Goal: Task Accomplishment & Management: Complete application form

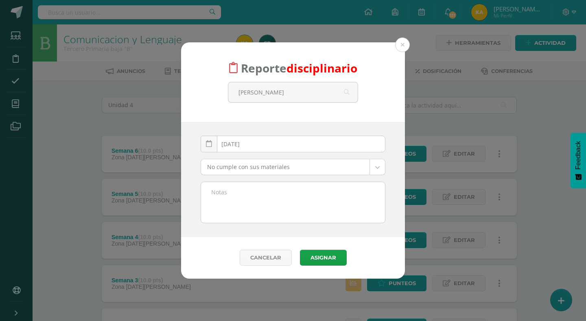
select select "4"
click at [243, 189] on textarea at bounding box center [293, 202] width 184 height 41
paste textarea "https://youtu.be/ARBJ7PSF0DE?si=mGy7_jqwPA2z6aGS"
type textarea "https://youtu.be/ARBJ7PSF0DE?si=mGy7_jqwPA2z6aGS"
click at [246, 191] on textarea "https://youtu.be/ARBJ7PSF0DE?si=mGy7_jqwPA2z6aGS" at bounding box center [293, 202] width 184 height 41
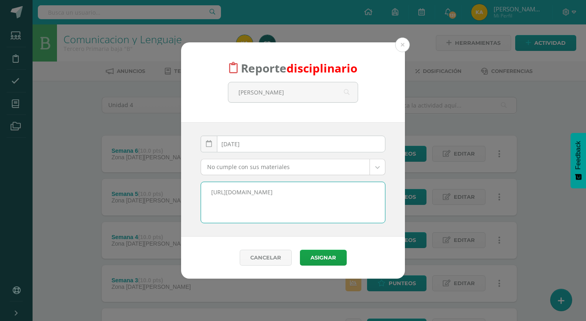
click at [246, 191] on textarea "https://youtu.be/ARBJ7PSF0DE?si=mGy7_jqwPA2z6aGS" at bounding box center [293, 202] width 184 height 41
click at [305, 94] on input "nathalia perez" at bounding box center [292, 92] width 129 height 20
type input "nathalia perez"
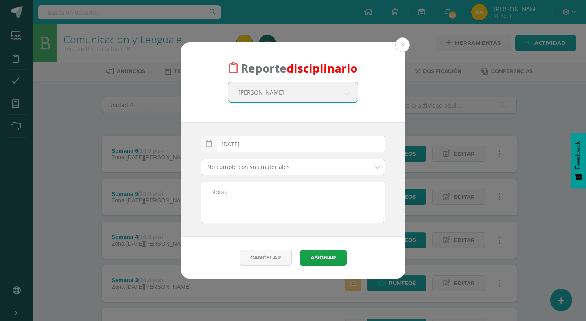
click at [262, 203] on textarea at bounding box center [293, 202] width 184 height 41
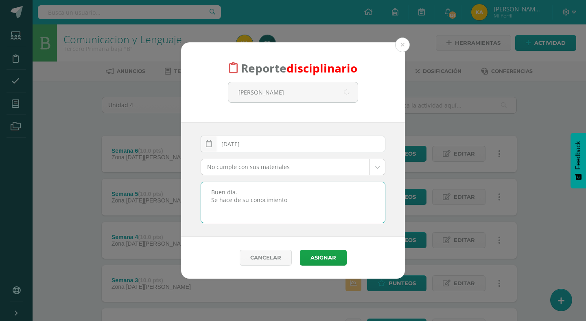
click at [303, 201] on textarea "Buen día. Se hace de su conocimiento" at bounding box center [293, 202] width 184 height 41
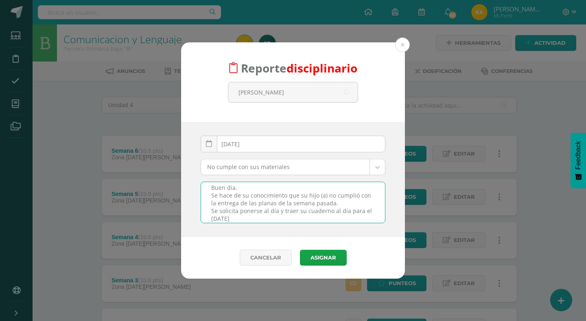
click at [343, 209] on textarea "Buen día. Se hace de su conocimiento que su hijo (a) no cumplió con la entrega …" at bounding box center [293, 202] width 184 height 41
click at [345, 211] on textarea "Buen día. Se hace de su conocimiento que su hijo (a) no cumplió con la entrega …" at bounding box center [293, 202] width 184 height 41
click at [349, 210] on textarea "Buen día. Se hace de su conocimiento que su hijo (a) no cumplió con la entrega …" at bounding box center [293, 202] width 184 height 41
click at [350, 210] on textarea "Buen día. Se hace de su conocimiento que su hijo (a) no cumplió con la entrega …" at bounding box center [293, 202] width 184 height 41
drag, startPoint x: 348, startPoint y: 210, endPoint x: 355, endPoint y: 220, distance: 12.3
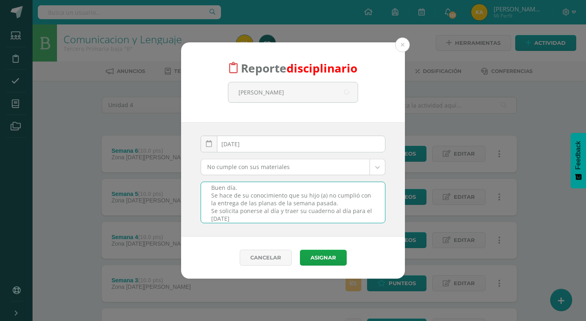
click at [355, 220] on textarea "Buen día. Se hace de su conocimiento que su hijo (a) no cumplió con la entrega …" at bounding box center [293, 202] width 184 height 41
drag, startPoint x: 350, startPoint y: 216, endPoint x: 332, endPoint y: 214, distance: 18.0
click at [332, 214] on textarea "Buen día. Se hace de su conocimiento que su hijo (a) no cumplió con la entrega …" at bounding box center [293, 202] width 184 height 41
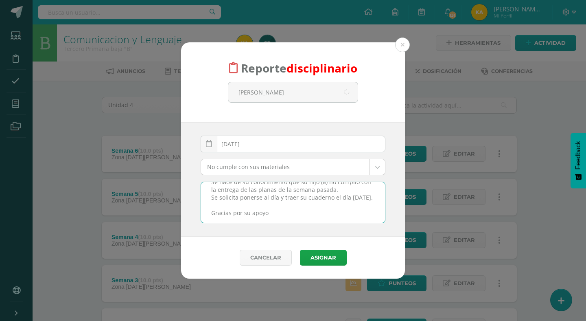
type textarea "Buen día. Se hace de su conocimiento que su hijo (a) no cumplió con la entrega …"
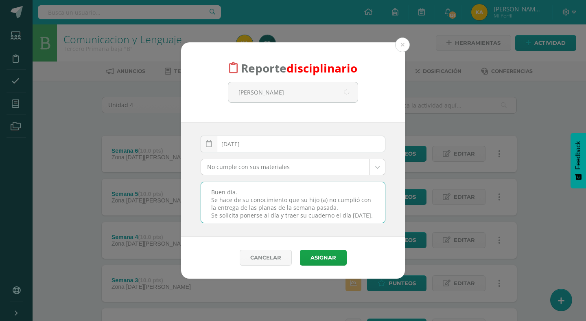
drag, startPoint x: 287, startPoint y: 214, endPoint x: 176, endPoint y: 167, distance: 120.8
click at [176, 167] on div "Reporte disciplinario nathalia perez 2025-09-11 September, 2025 Mo Tu We Th Fr …" at bounding box center [293, 160] width 580 height 237
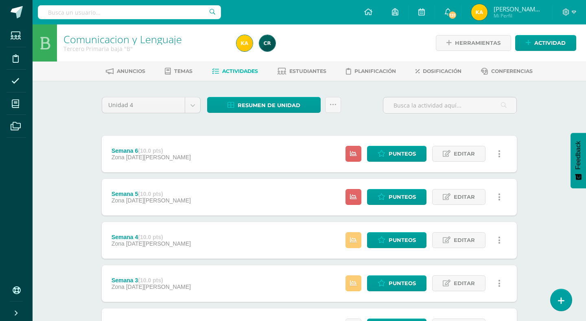
select select "4"
click at [556, 295] on link at bounding box center [561, 300] width 23 height 24
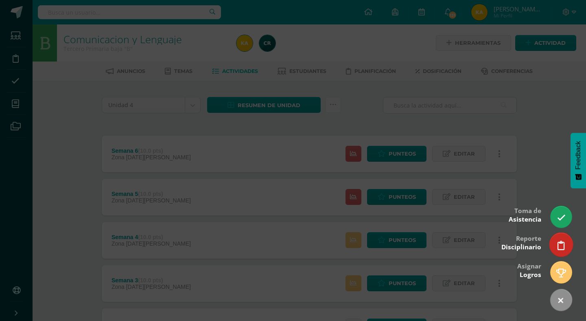
click at [561, 239] on link at bounding box center [561, 244] width 23 height 24
select select "4"
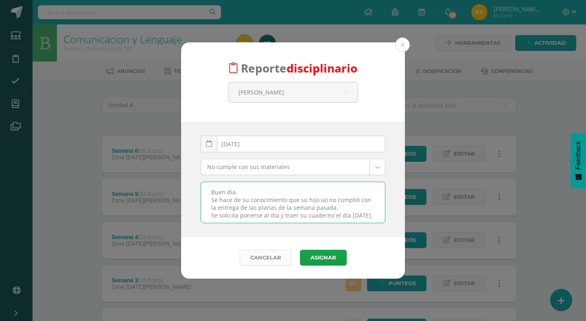
scroll to position [26, 0]
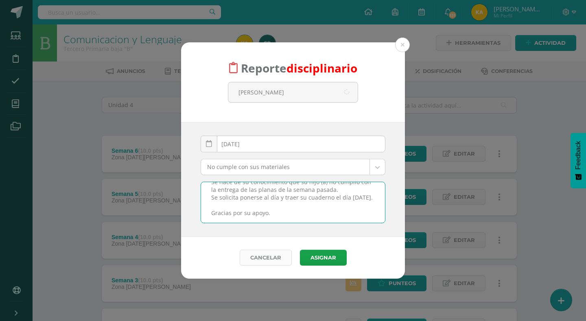
drag, startPoint x: 208, startPoint y: 192, endPoint x: 250, endPoint y: 263, distance: 82.3
click at [250, 263] on form "Reporte disciplinario nathalia perez 2025-09-11 September, 2025 Mo Tu We Th Fr …" at bounding box center [293, 160] width 224 height 237
click at [294, 88] on input "nathalia perez" at bounding box center [292, 92] width 129 height 20
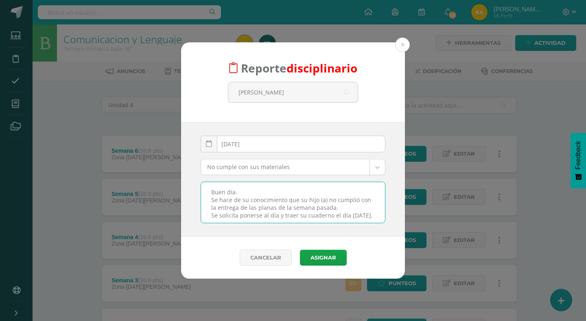
drag, startPoint x: 278, startPoint y: 216, endPoint x: 203, endPoint y: 160, distance: 93.5
click at [203, 160] on div "2025-09-11 September, 2025 Mo Tu We Th Fr Sa Su 1 2 3 4 5 6 7 8 9 10 11 12 13 1…" at bounding box center [293, 180] width 185 height 88
click at [294, 91] on input "nathalia perez" at bounding box center [292, 92] width 129 height 20
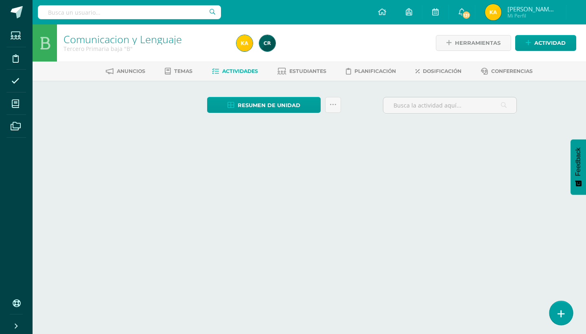
click at [567, 308] on link at bounding box center [561, 313] width 23 height 24
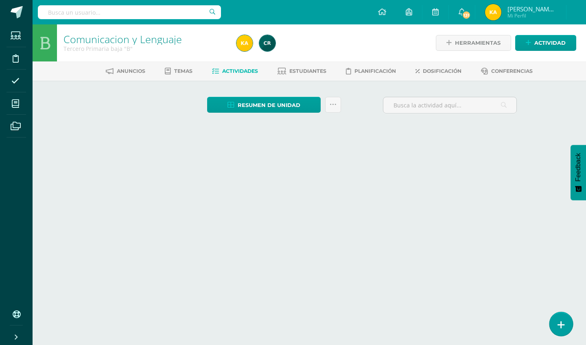
click at [570, 324] on link at bounding box center [561, 324] width 23 height 24
click at [564, 318] on link at bounding box center [561, 324] width 23 height 24
click at [567, 323] on link at bounding box center [561, 324] width 23 height 24
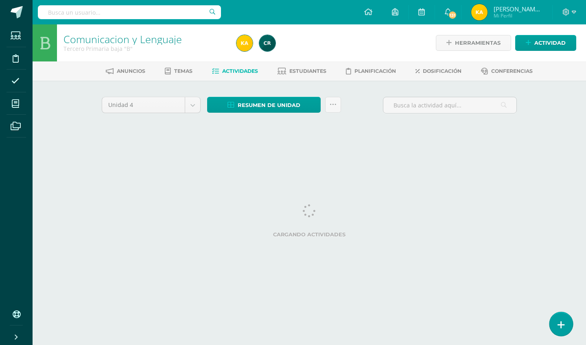
click at [562, 317] on link at bounding box center [561, 324] width 23 height 24
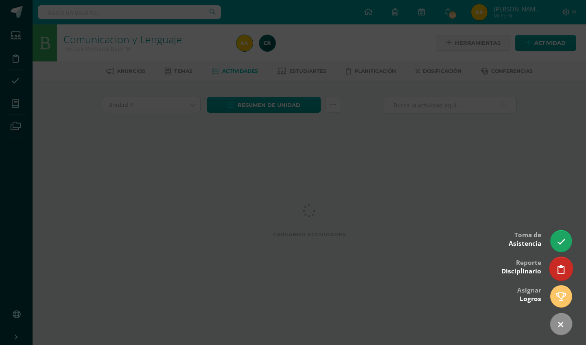
click at [557, 274] on link at bounding box center [561, 269] width 23 height 24
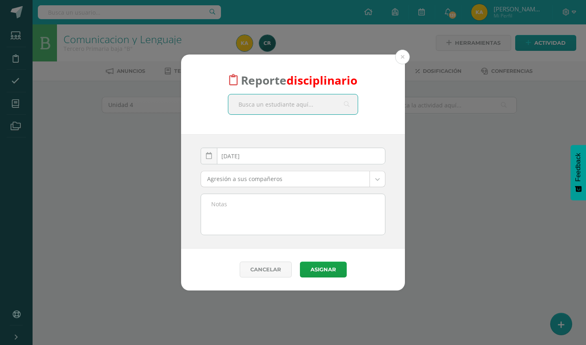
click at [294, 101] on input "text" at bounding box center [292, 104] width 129 height 20
type input "nathalia perez"
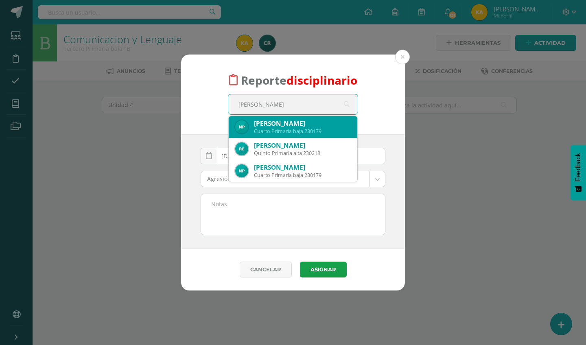
click at [278, 132] on div "Cuarto Primaria baja 230179" at bounding box center [302, 131] width 97 height 7
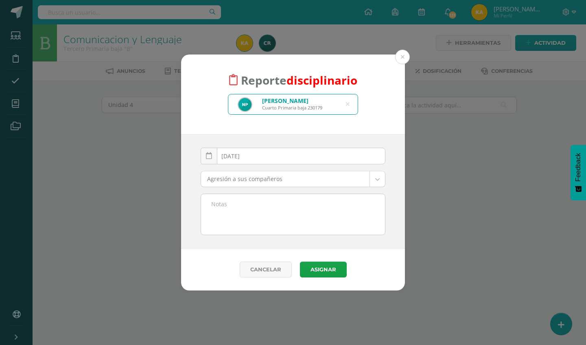
click at [270, 152] on body "Reporte disciplinario Nathalia Maressa Pérez Marroquín Cuarto Primaria baja 230…" at bounding box center [293, 76] width 586 height 152
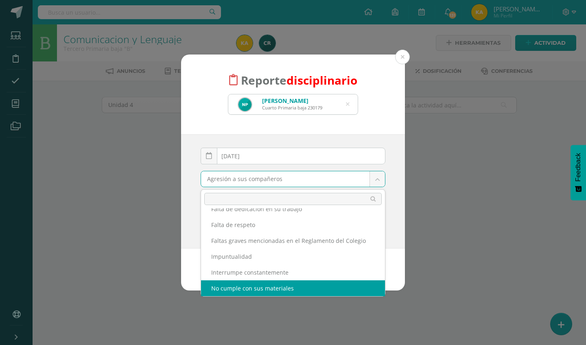
scroll to position [201, 0]
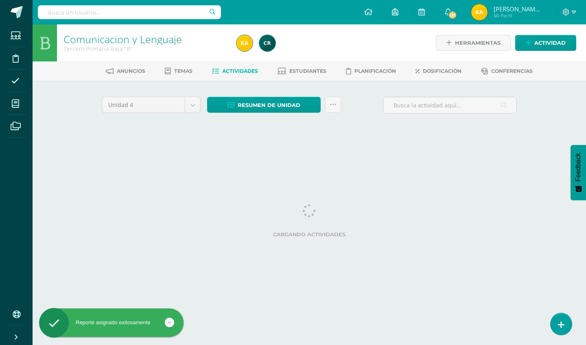
click at [572, 152] on html "Reporte asignado exitosamente Estudiantes Disciplina Asistencia Mis cursos Arch…" at bounding box center [293, 76] width 586 height 152
click at [562, 318] on link at bounding box center [561, 324] width 23 height 24
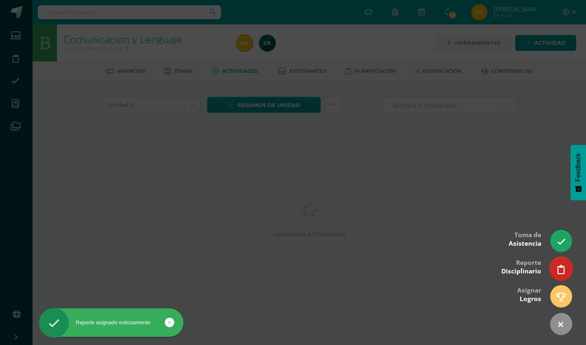
click at [559, 274] on icon at bounding box center [561, 269] width 7 height 9
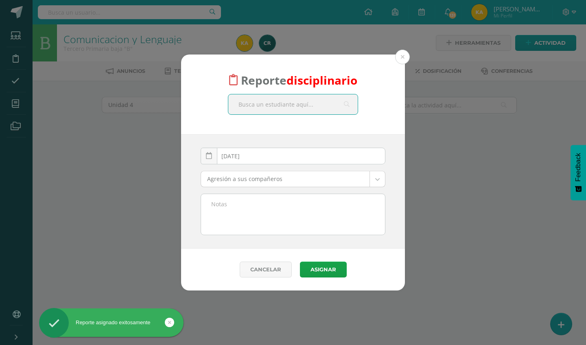
click at [305, 101] on input "text" at bounding box center [292, 104] width 129 height 20
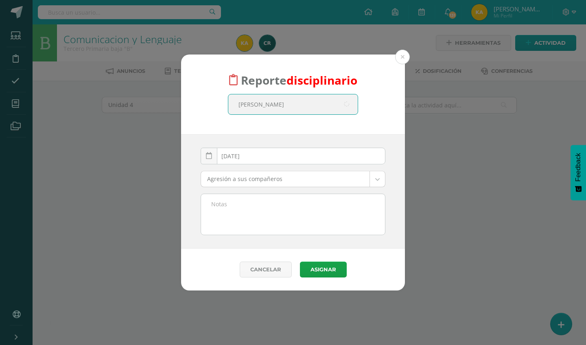
click at [305, 101] on input "carflos" at bounding box center [292, 104] width 129 height 20
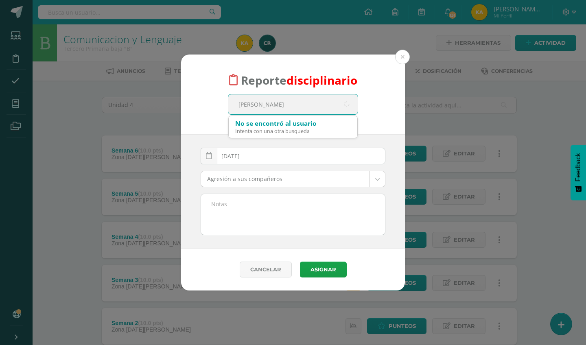
type input "carlos paa"
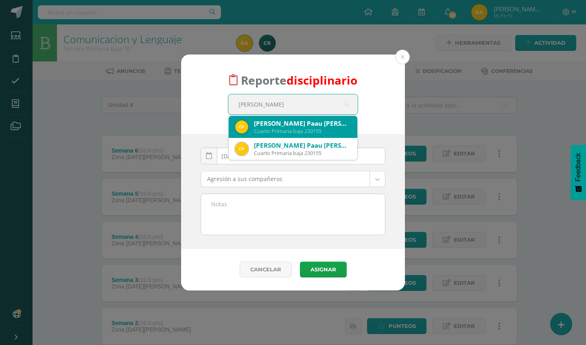
click at [278, 127] on div "Carlos Fernando Paau Contreras" at bounding box center [302, 123] width 97 height 9
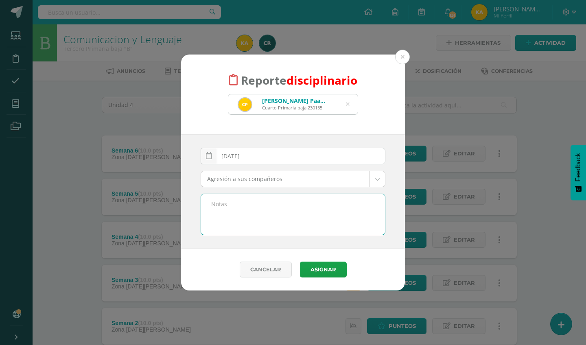
click at [309, 217] on textarea at bounding box center [293, 214] width 184 height 41
paste textarea "Buen día. Se hace de su conocimiento que su hijo (a) no cumplió con la entrega …"
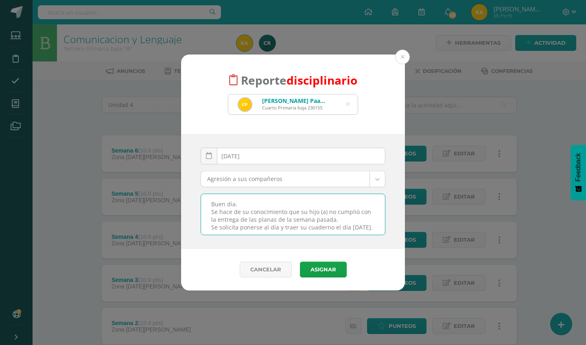
scroll to position [26, 0]
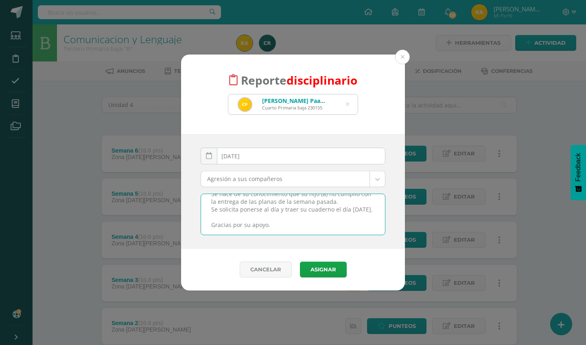
type textarea "Buen día. Se hace de su conocimiento que su hijo (a) no cumplió con la entrega …"
click at [316, 190] on div "Agresión a sus compañeros Agresión a sus compañeros Cabello teñido Come dentro …" at bounding box center [292, 182] width 191 height 23
click at [315, 183] on body "Reporte disciplinario Carlos Fernando Paau Contreras Cuarto Primaria baja 23015…" at bounding box center [293, 286] width 586 height 572
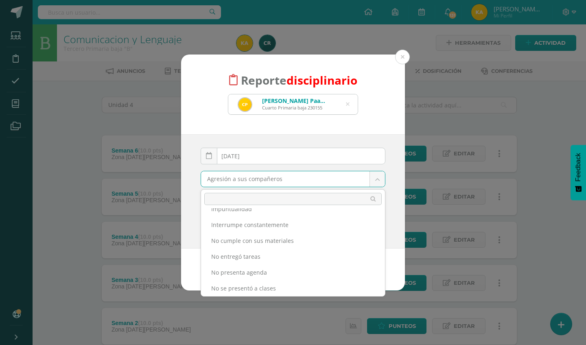
scroll to position [249, 0]
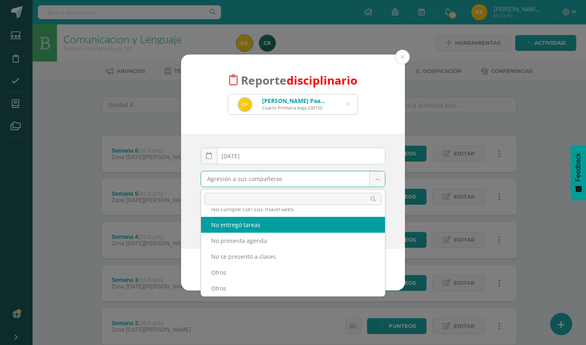
select select "5"
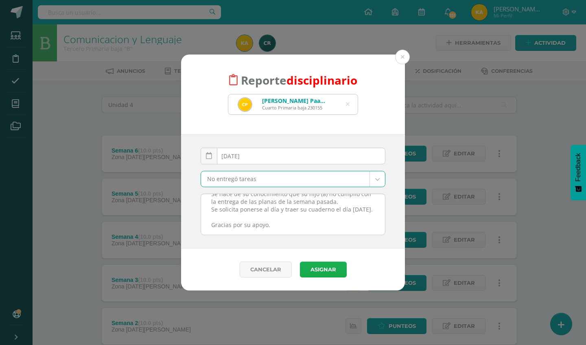
click at [333, 268] on button "Asignar" at bounding box center [323, 270] width 47 height 16
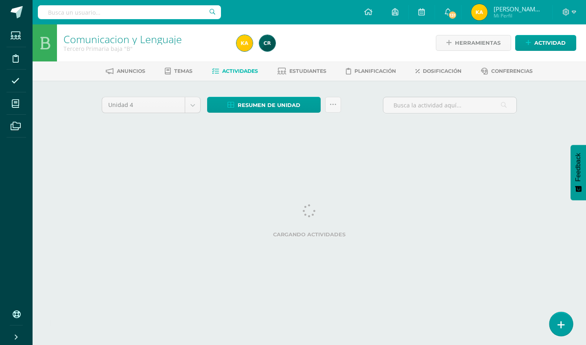
click at [562, 319] on link at bounding box center [561, 324] width 23 height 24
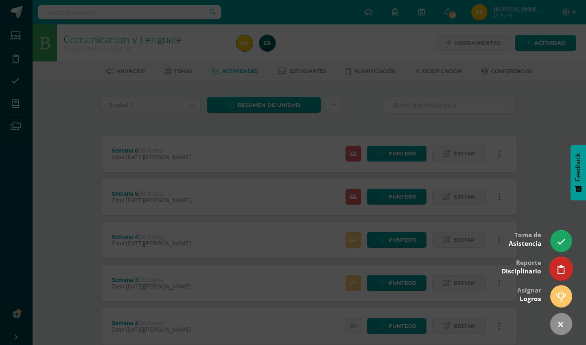
click at [563, 267] on icon at bounding box center [561, 269] width 7 height 9
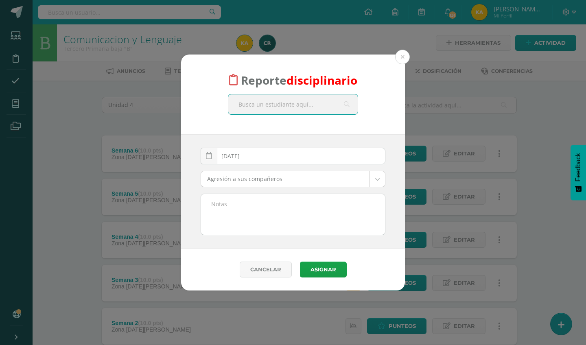
click at [316, 100] on input "text" at bounding box center [292, 104] width 129 height 20
type input "[PERSON_NAME]"
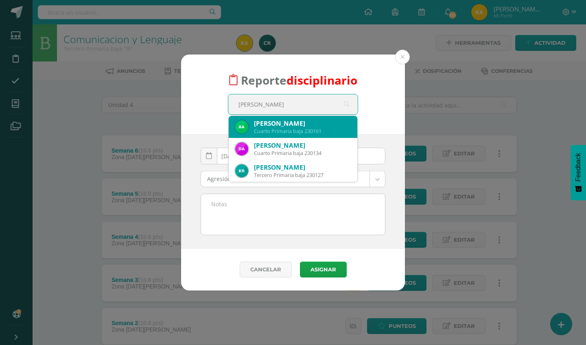
click at [309, 121] on div "[PERSON_NAME]" at bounding box center [302, 123] width 97 height 9
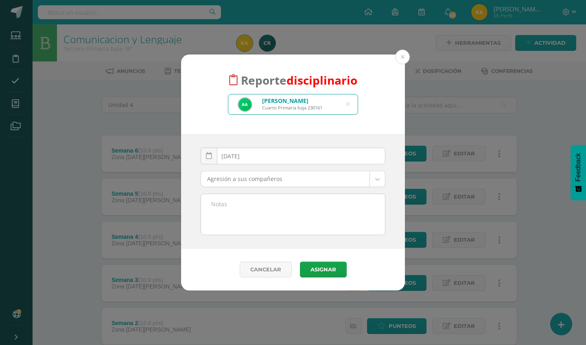
click at [289, 180] on body "Reporte disciplinario [PERSON_NAME] Cuarto Primaria baja 230161 [PERSON_NAME] […" at bounding box center [293, 286] width 586 height 572
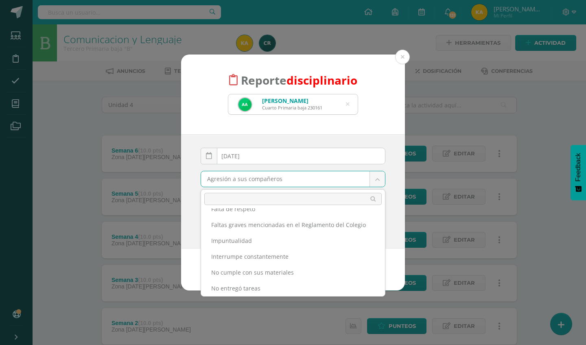
scroll to position [217, 0]
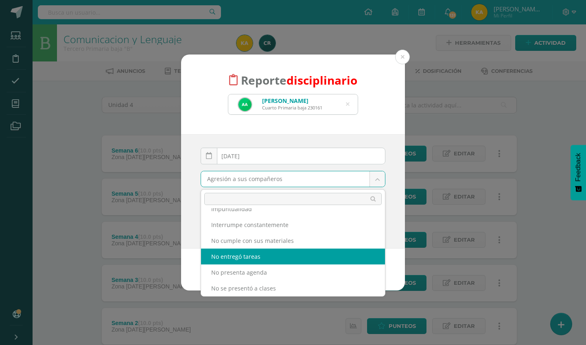
select select "5"
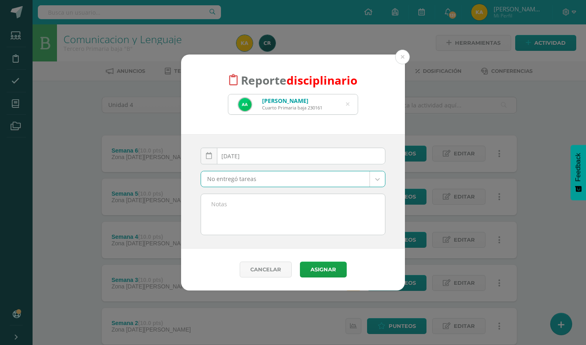
click at [221, 210] on textarea at bounding box center [293, 214] width 184 height 41
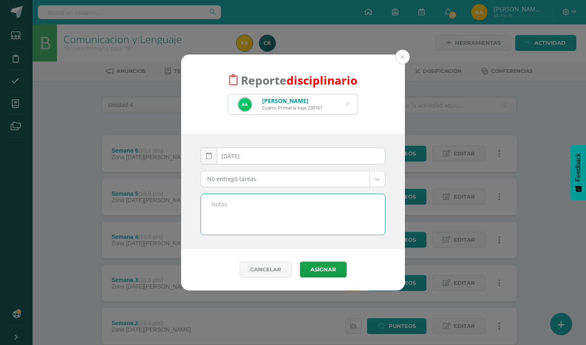
paste textarea "Buen día. Se hace de su conocimiento que su hijo (a) no cumplió con la entrega …"
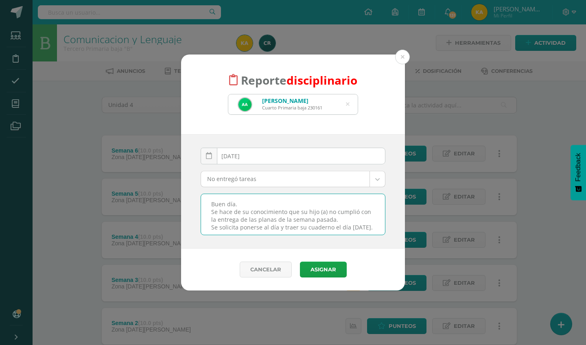
scroll to position [26, 0]
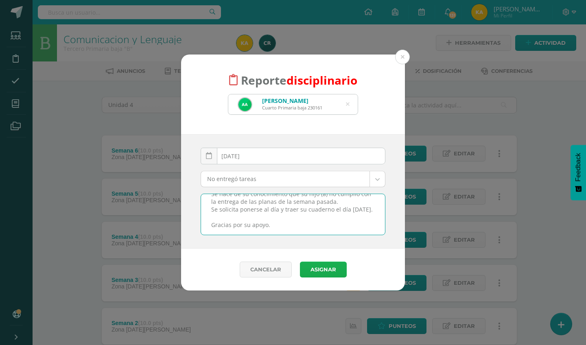
type textarea "Buen día. Se hace de su conocimiento que su hijo (a) no cumplió con la entrega …"
click at [314, 266] on button "Asignar" at bounding box center [323, 270] width 47 height 16
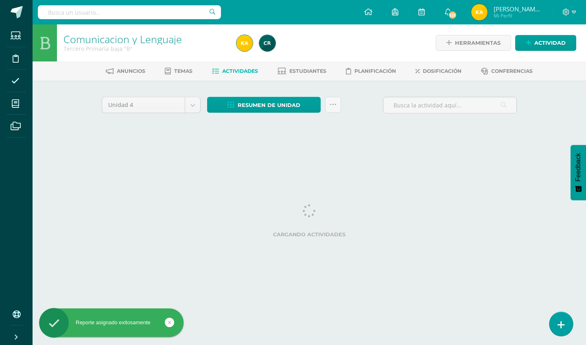
click at [552, 327] on link at bounding box center [561, 324] width 23 height 24
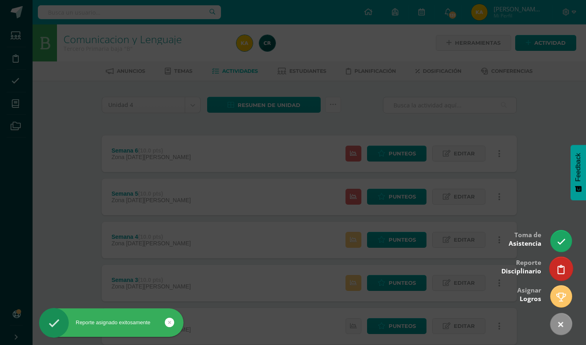
click at [560, 266] on icon at bounding box center [561, 269] width 7 height 9
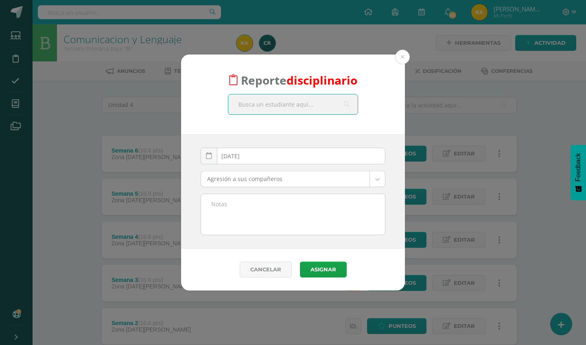
click at [309, 182] on body "Reporte disciplinario 2025-09-11 September, 2025 Mo Tu We Th Fr Sa Su 1 2 3 4 5…" at bounding box center [293, 286] width 586 height 572
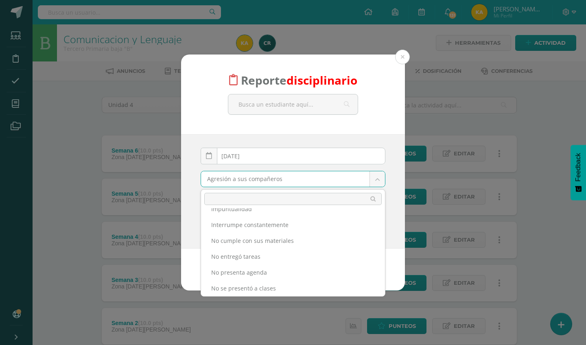
scroll to position [233, 0]
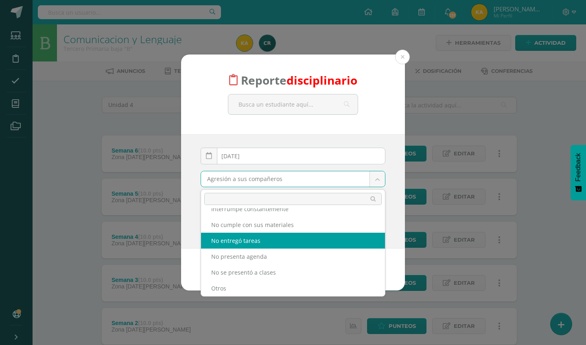
select select "5"
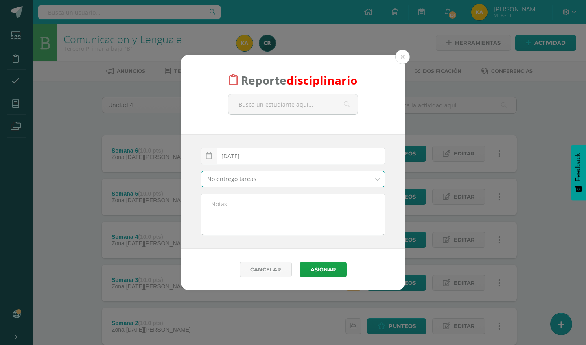
click at [283, 220] on textarea at bounding box center [293, 214] width 184 height 41
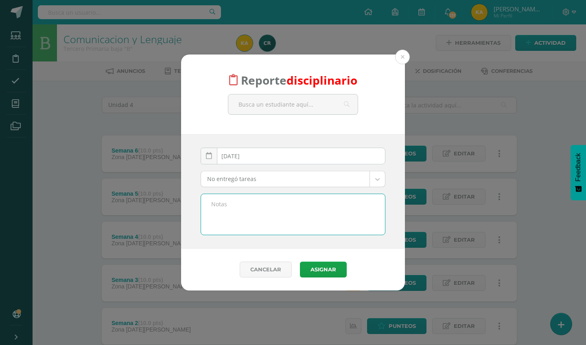
paste textarea "Buen día. Se hace de su conocimiento que su hijo (a) no cumplió con la entrega …"
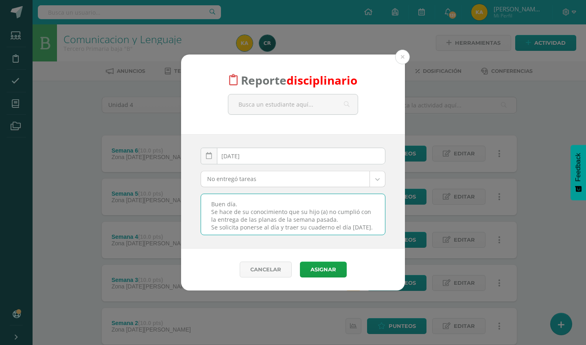
scroll to position [26, 0]
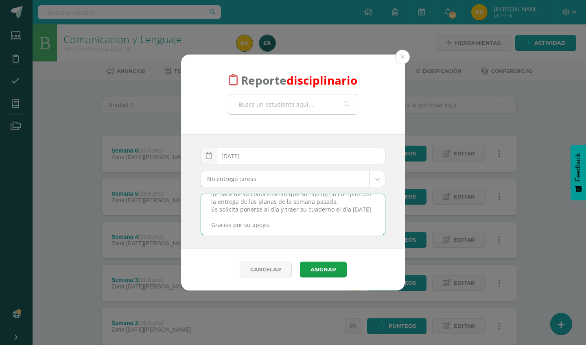
type textarea "Buen día. Se hace de su conocimiento que su hijo (a) no cumplió con la entrega …"
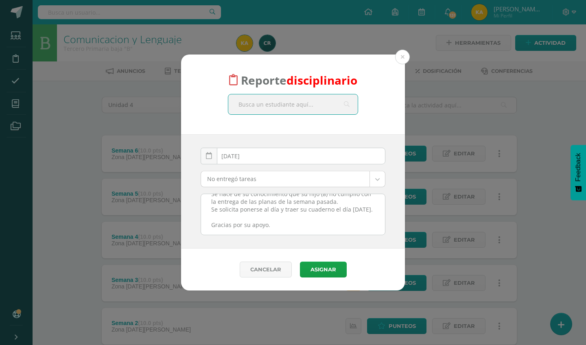
click at [265, 101] on input "text" at bounding box center [292, 104] width 129 height 20
type input "castro"
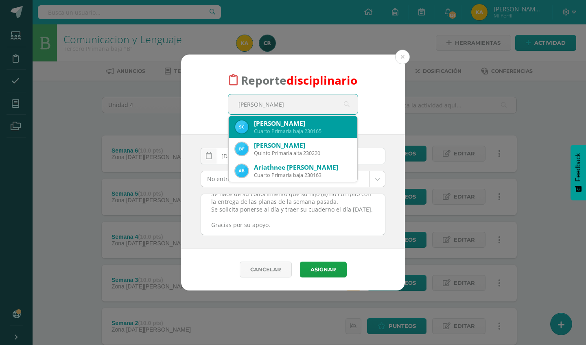
click at [266, 124] on div "Santiago Emanuel Castro Gómez" at bounding box center [302, 123] width 97 height 9
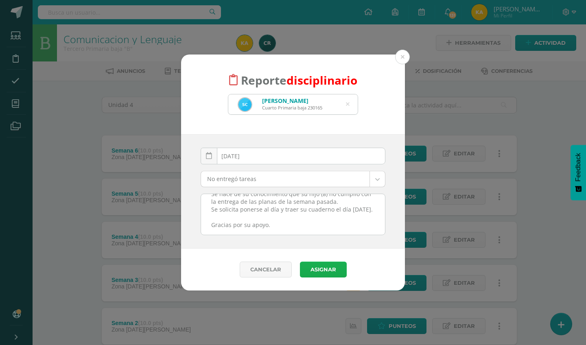
click at [318, 267] on button "Asignar" at bounding box center [323, 270] width 47 height 16
